Goal: Task Accomplishment & Management: Manage account settings

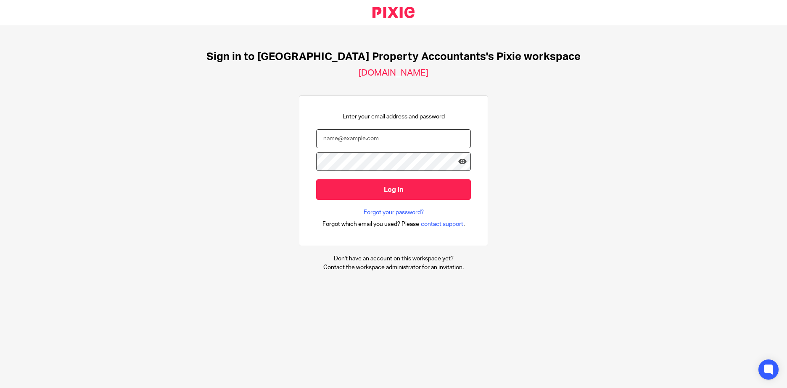
click at [408, 145] on input "email" at bounding box center [393, 138] width 155 height 19
type input "Sanjay@ukpa.co.uk"
click at [249, 153] on div "Sign in to [GEOGRAPHIC_DATA] Property Accountants's Pixie workspace [DOMAIN_NAM…" at bounding box center [393, 161] width 787 height 272
click at [458, 161] on icon at bounding box center [462, 162] width 8 height 8
click at [133, 141] on div "Sign in to UK Property Accountants's Pixie workspace ukpa.usepixie.net Enter yo…" at bounding box center [393, 161] width 787 height 272
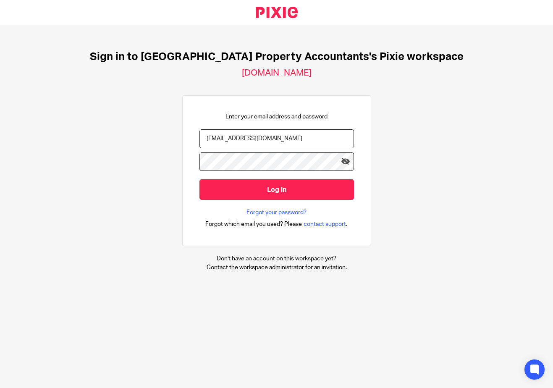
click at [376, 189] on div "Sign in to UK Property Accountants's Pixie workspace ukpa.usepixie.net Enter yo…" at bounding box center [276, 161] width 553 height 272
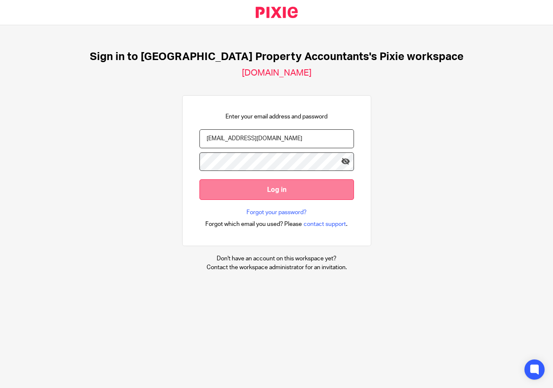
click at [292, 192] on input "Log in" at bounding box center [277, 189] width 155 height 21
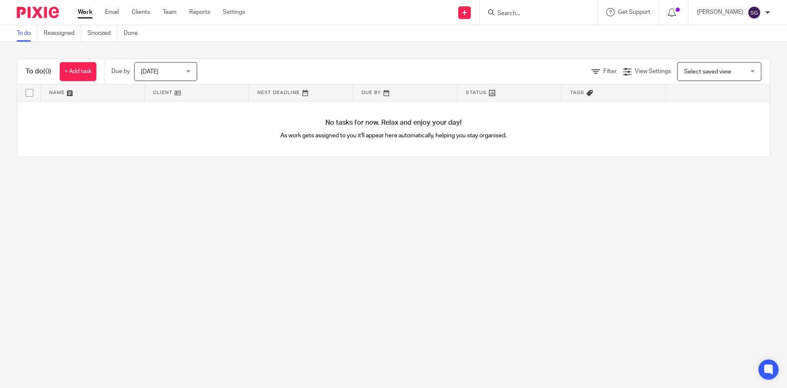
click at [768, 14] on div at bounding box center [767, 12] width 5 height 5
click at [734, 57] on span "Logout" at bounding box center [731, 58] width 19 height 6
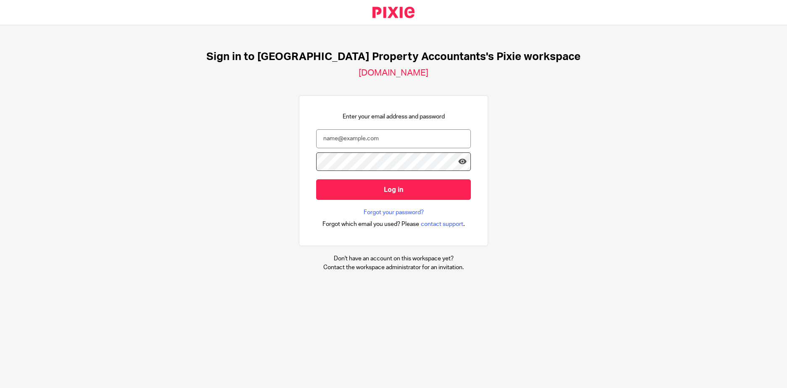
click at [54, 189] on div "Sign in to UK Property Accountants's Pixie workspace ukpa.usepixie.net Enter yo…" at bounding box center [393, 161] width 787 height 272
click at [324, 137] on input "email" at bounding box center [393, 138] width 155 height 19
type input "Sanjay@ukpa.co.uk"
drag, startPoint x: 394, startPoint y: 139, endPoint x: 79, endPoint y: 105, distance: 317.4
click at [92, 111] on div "Sign in to UK Property Accountants's Pixie workspace ukpa.usepixie.net Enter yo…" at bounding box center [393, 161] width 787 height 272
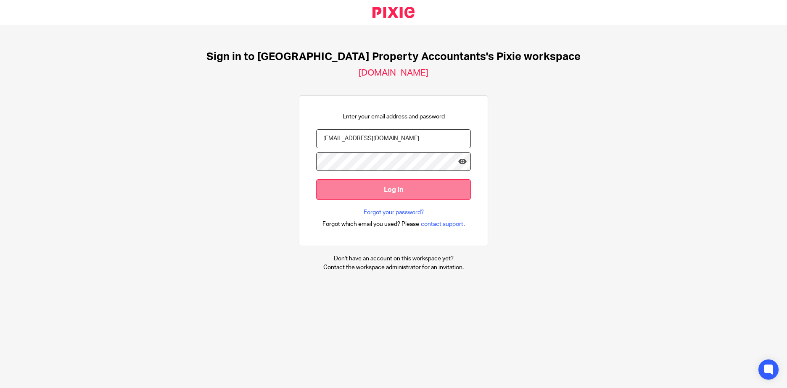
click at [410, 196] on input "Log in" at bounding box center [393, 189] width 155 height 21
